Goal: Information Seeking & Learning: Find specific fact

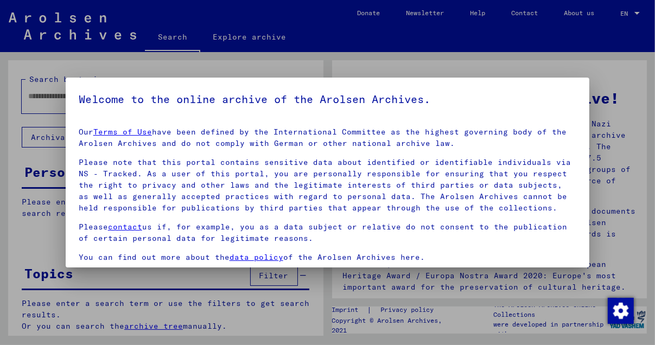
click at [470, 69] on div at bounding box center [327, 172] width 655 height 345
click at [47, 116] on div at bounding box center [327, 172] width 655 height 345
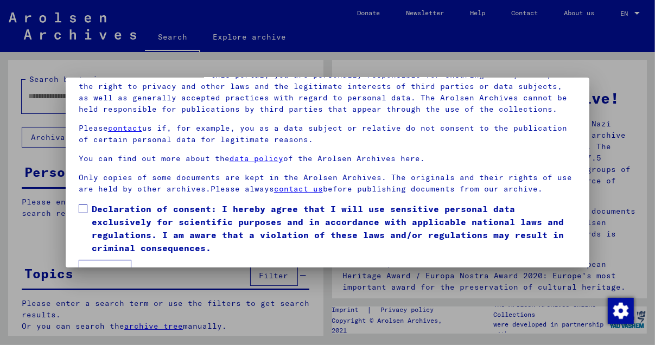
scroll to position [88, 0]
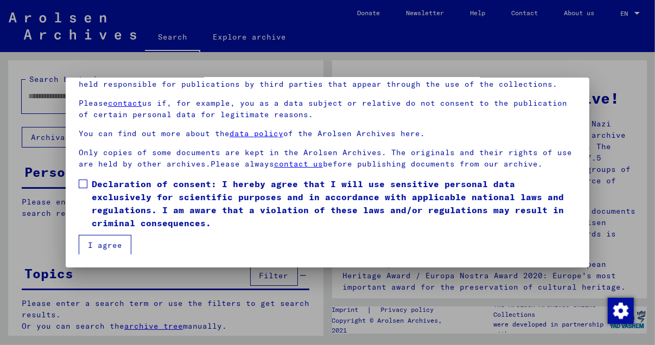
click at [80, 182] on span at bounding box center [83, 184] width 9 height 9
click at [109, 240] on button "I agree" at bounding box center [105, 245] width 53 height 21
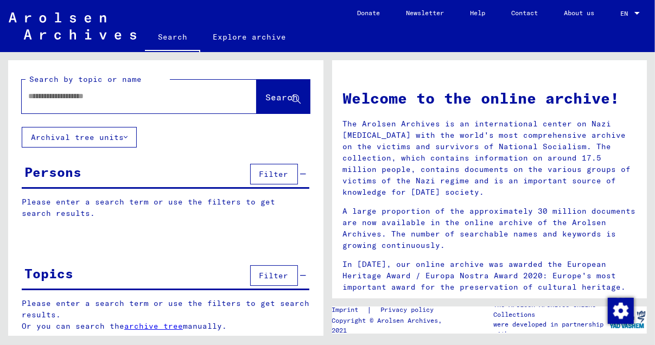
click at [34, 99] on input "text" at bounding box center [126, 96] width 196 height 11
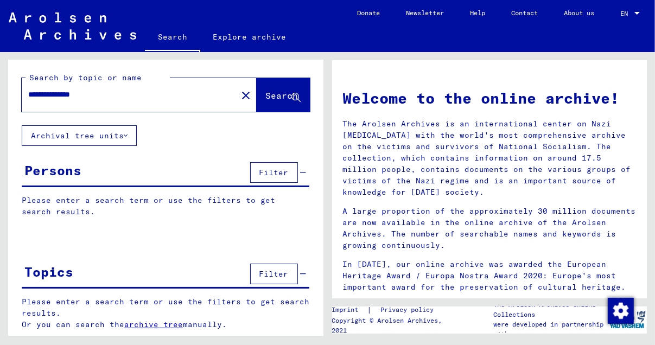
scroll to position [2, 0]
type input "**********"
click at [271, 93] on span "Search" at bounding box center [282, 95] width 33 height 11
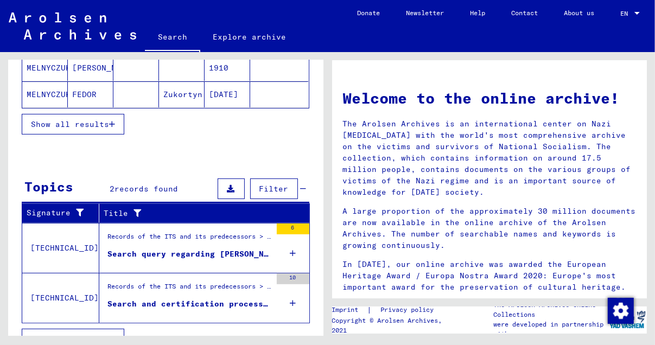
scroll to position [259, 0]
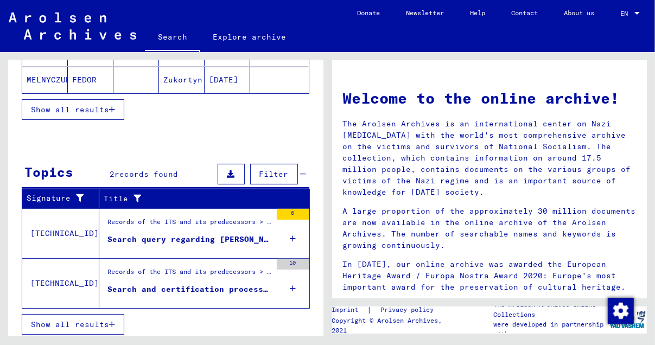
click at [191, 234] on div "Search query regarding [PERSON_NAME] 00.00.1907" at bounding box center [189, 239] width 164 height 11
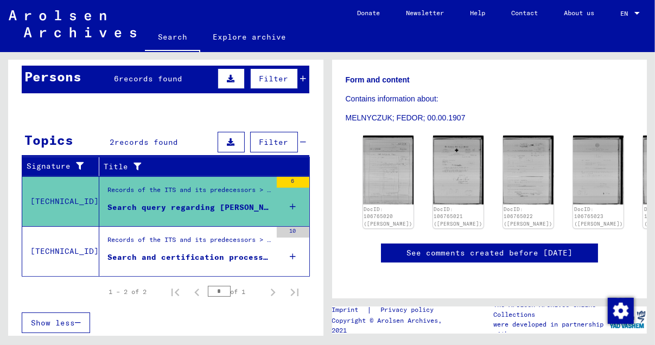
scroll to position [163, 0]
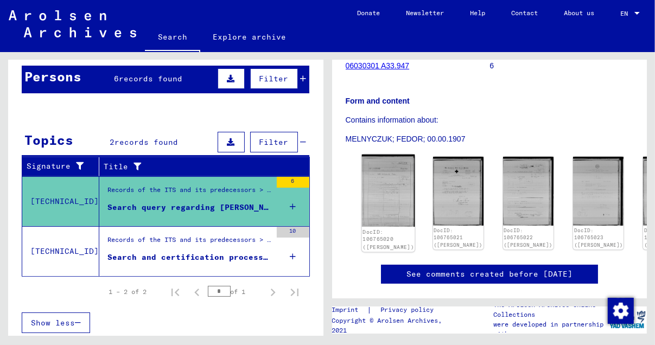
click at [376, 186] on img at bounding box center [387, 191] width 53 height 72
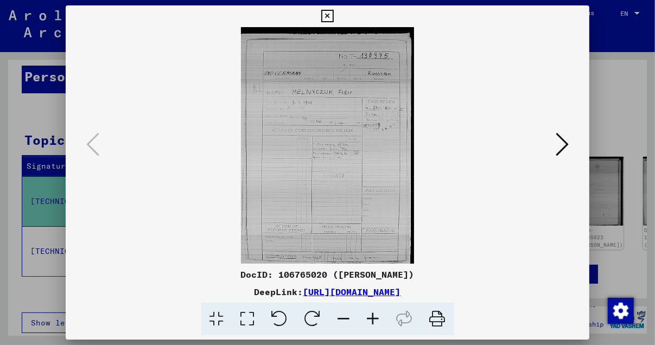
click at [340, 178] on img at bounding box center [328, 145] width 450 height 237
click at [329, 11] on icon at bounding box center [327, 16] width 12 height 13
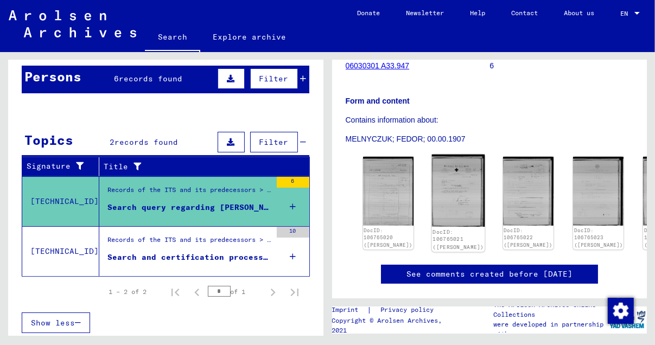
click at [434, 182] on img at bounding box center [457, 191] width 53 height 72
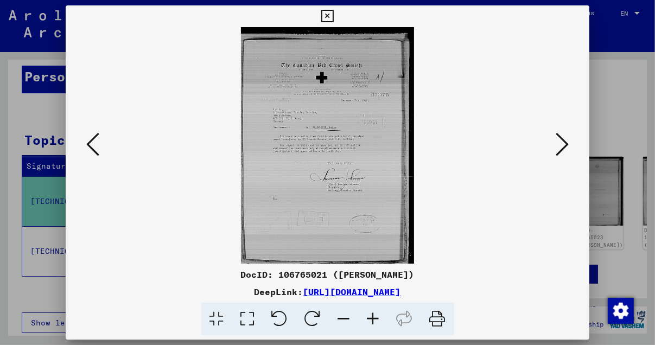
click at [555, 142] on button at bounding box center [563, 145] width 20 height 31
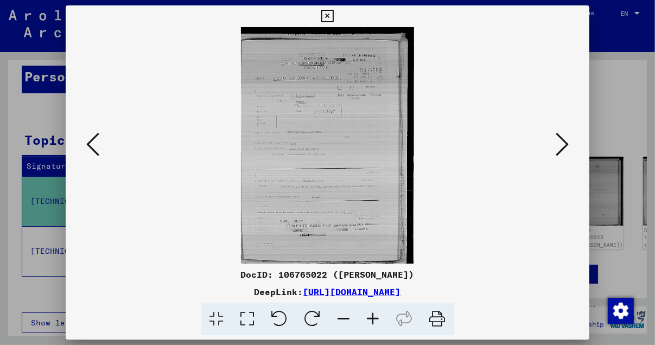
click at [322, 136] on img at bounding box center [328, 145] width 450 height 237
click at [569, 142] on icon at bounding box center [562, 144] width 13 height 26
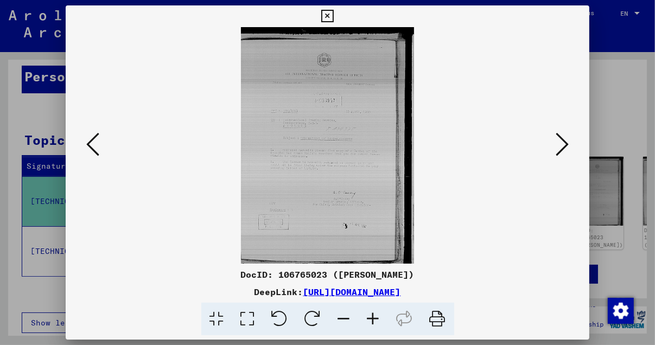
click at [569, 142] on icon at bounding box center [562, 144] width 13 height 26
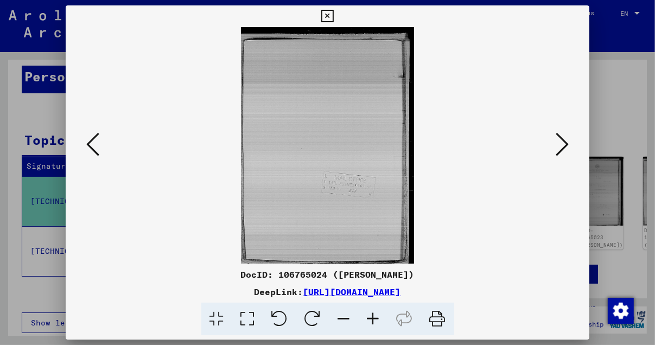
click at [569, 142] on icon at bounding box center [562, 144] width 13 height 26
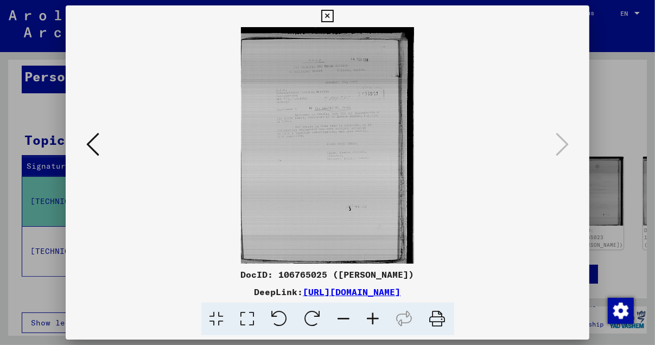
click at [90, 144] on icon at bounding box center [92, 144] width 13 height 26
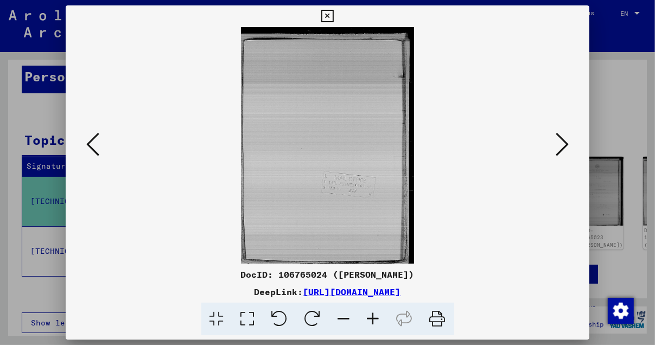
click at [90, 144] on icon at bounding box center [92, 144] width 13 height 26
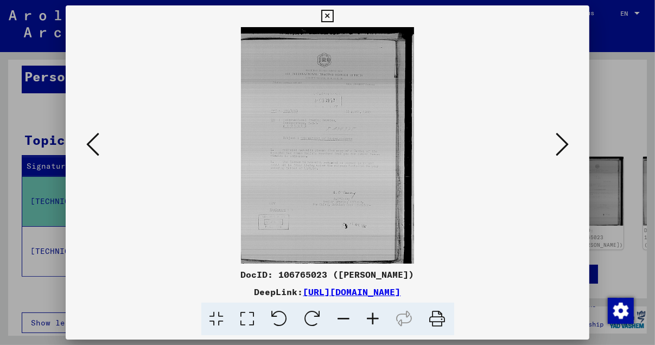
click at [90, 144] on icon at bounding box center [92, 144] width 13 height 26
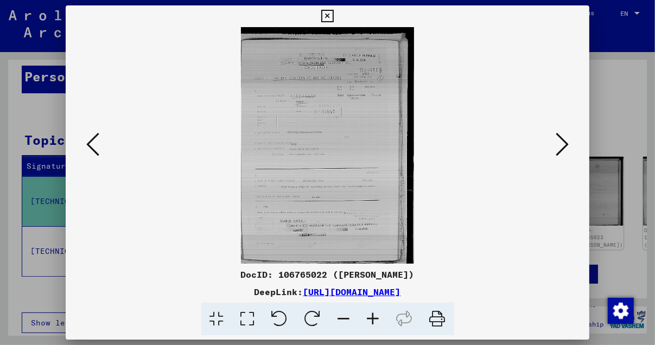
click at [90, 144] on icon at bounding box center [92, 144] width 13 height 26
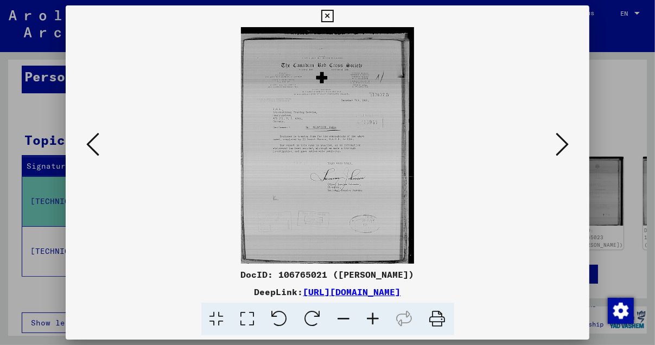
click at [90, 144] on icon at bounding box center [92, 144] width 13 height 26
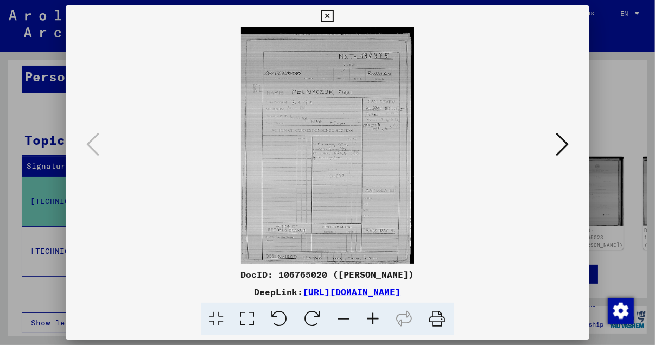
click at [329, 15] on icon at bounding box center [327, 16] width 12 height 13
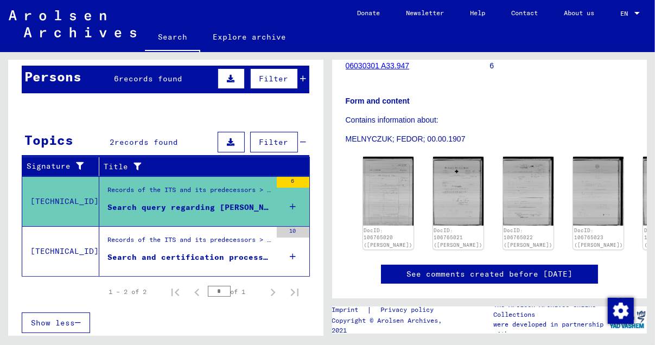
click at [196, 252] on div "Search and certification process No. 958.595 for [PERSON_NAME] born [DEMOGRAPHI…" at bounding box center [189, 257] width 164 height 11
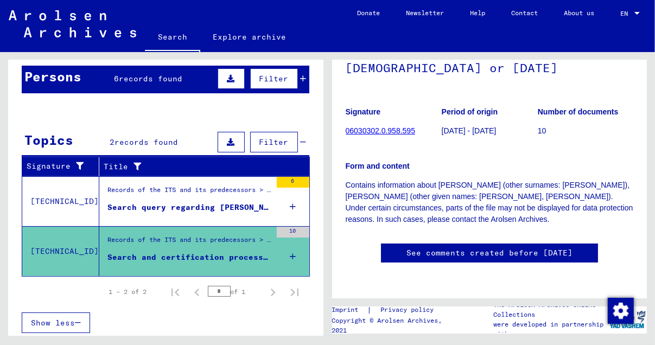
scroll to position [163, 0]
click at [432, 247] on link "See comments created before [DATE]" at bounding box center [490, 252] width 166 height 11
